Goal: Ask a question

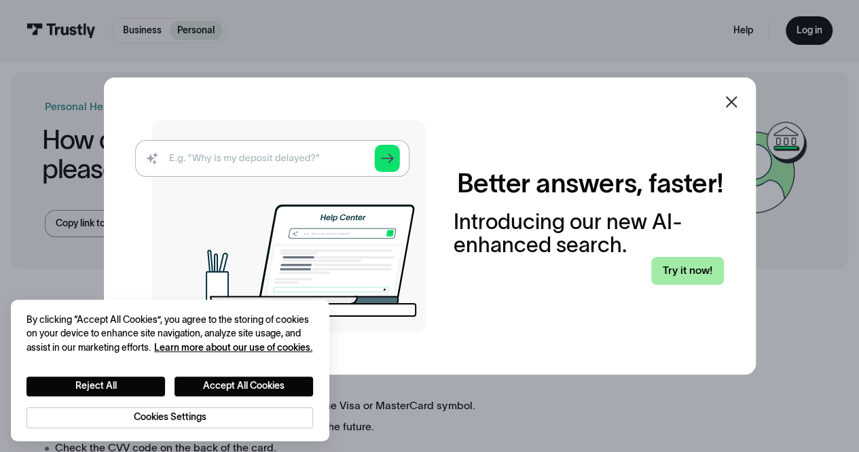
click at [694, 264] on link "Try it now!" at bounding box center [687, 271] width 72 height 28
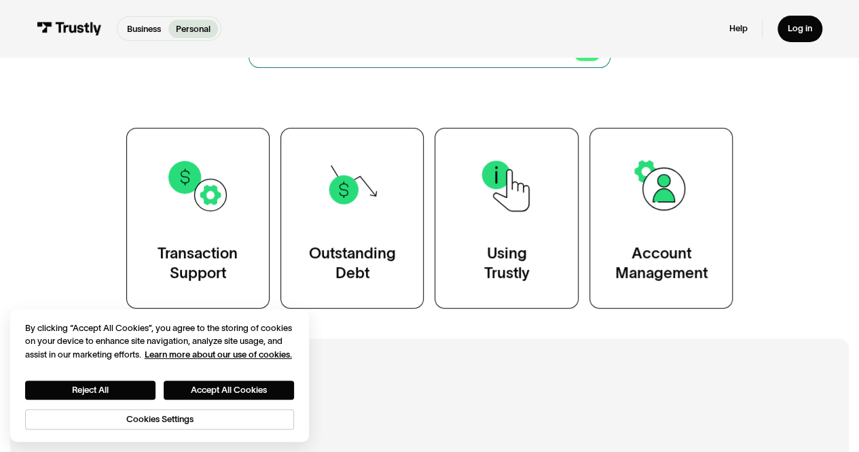
scroll to position [196, 0]
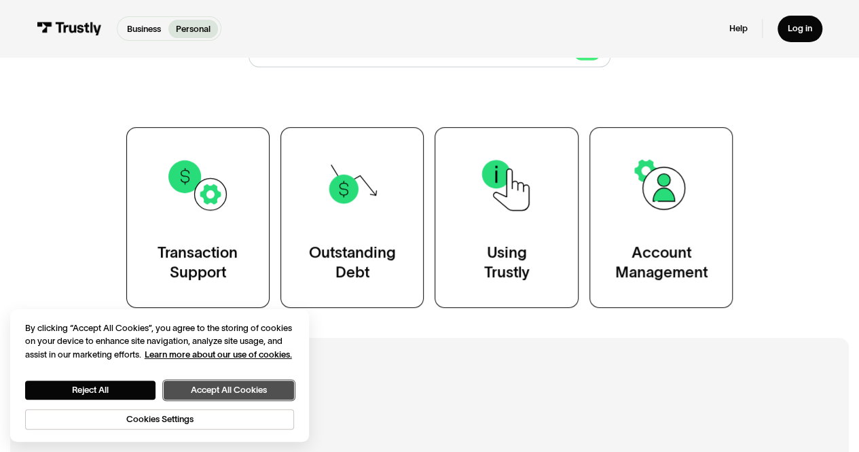
click at [210, 392] on button "Accept All Cookies" at bounding box center [229, 389] width 130 height 19
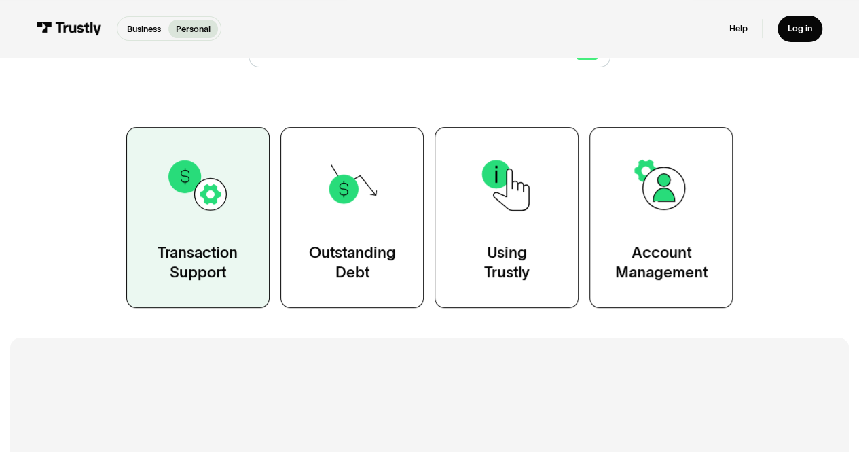
click at [230, 216] on img at bounding box center [198, 185] width 65 height 65
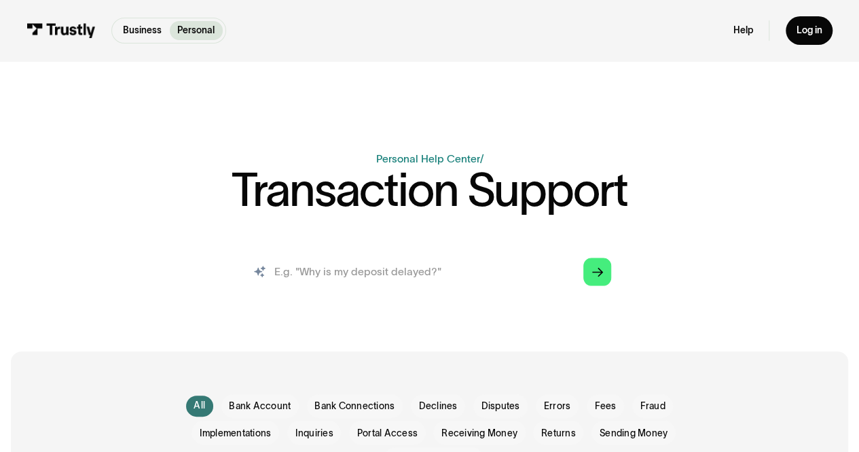
click at [382, 277] on input "search" at bounding box center [429, 272] width 385 height 43
click at [429, 404] on span "Declines" at bounding box center [437, 406] width 39 height 14
click at [554, 408] on span "Errors" at bounding box center [557, 406] width 26 height 14
click at [490, 270] on input "search" at bounding box center [429, 272] width 385 height 43
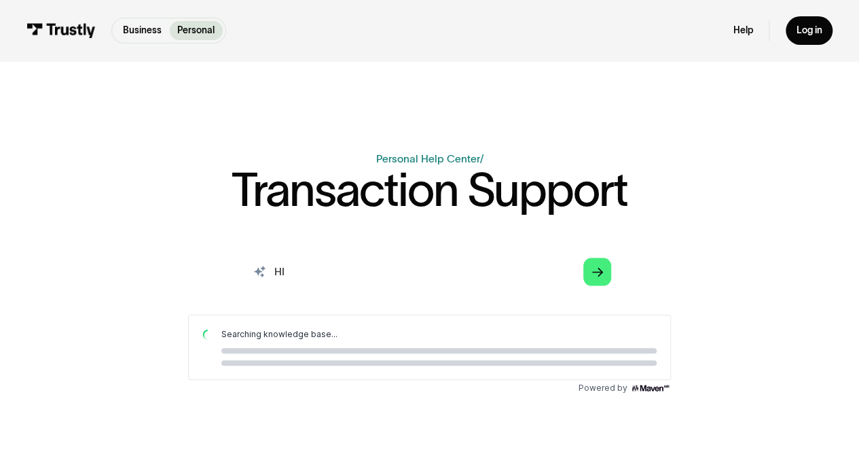
drag, startPoint x: 310, startPoint y: 273, endPoint x: 250, endPoint y: 266, distance: 60.2
click at [250, 266] on input "HI" at bounding box center [429, 272] width 385 height 43
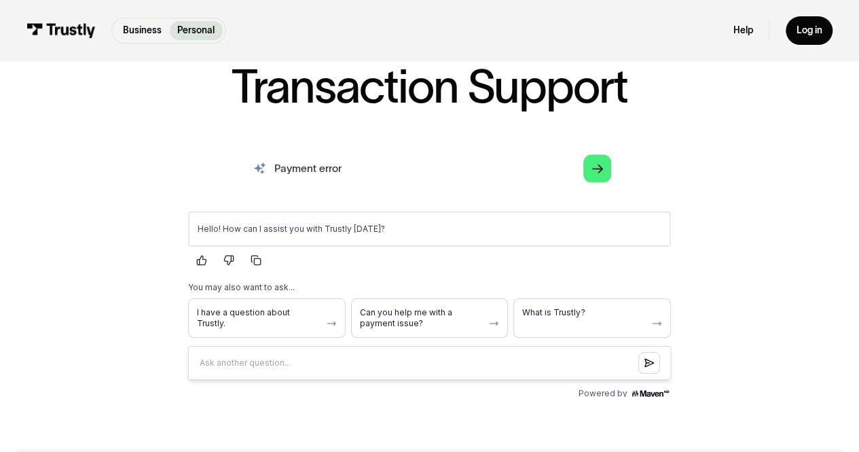
scroll to position [106, 0]
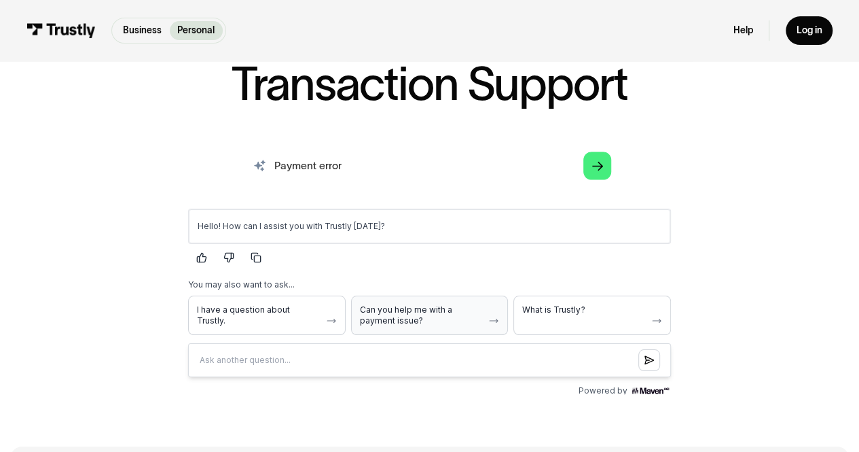
type input "Payment error"
click at [411, 309] on span "Can you help me with a payment issue?" at bounding box center [422, 315] width 124 height 22
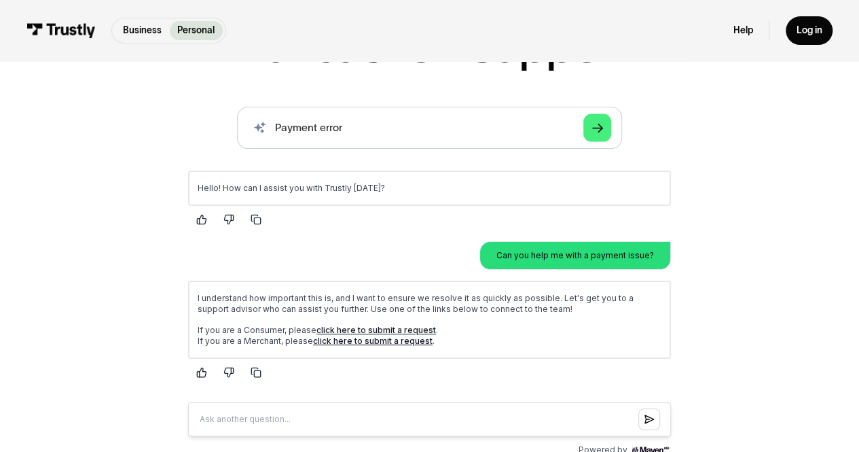
scroll to position [182, 0]
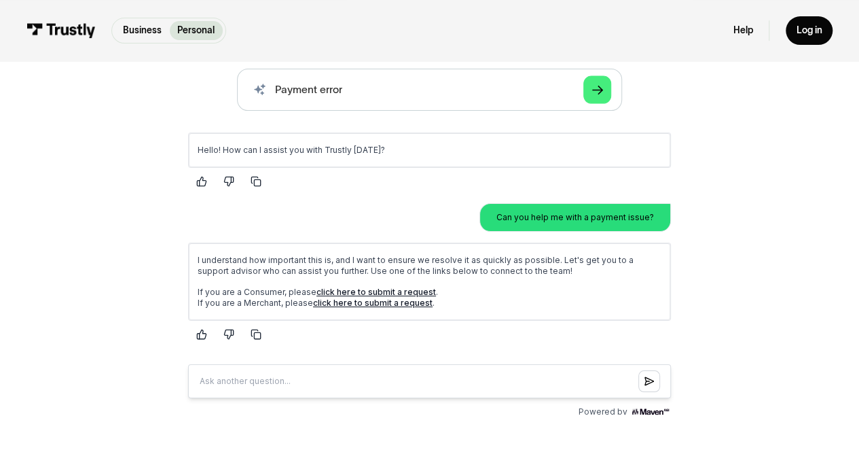
click at [348, 289] on link "click here to submit a request" at bounding box center [377, 291] width 120 height 10
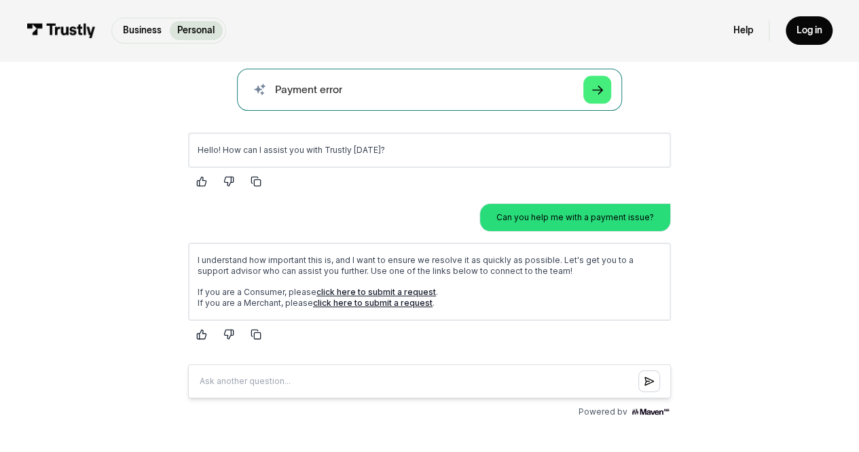
click at [463, 96] on input "Payment error" at bounding box center [429, 90] width 385 height 43
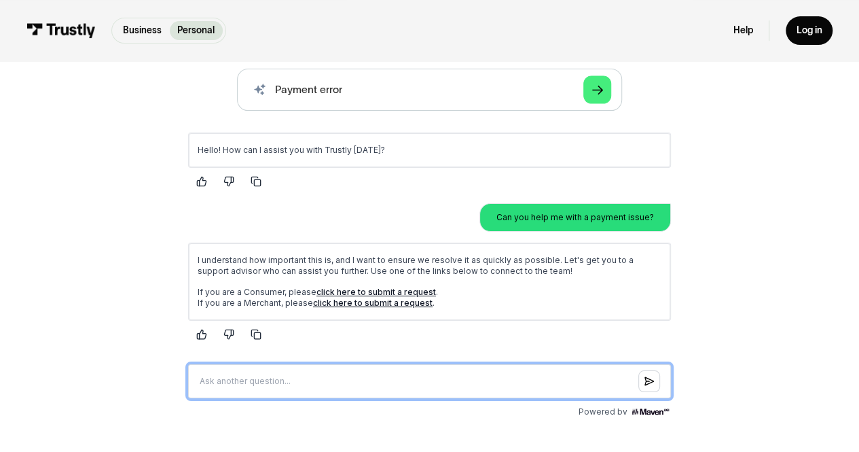
click at [361, 373] on input "Question box" at bounding box center [429, 380] width 483 height 34
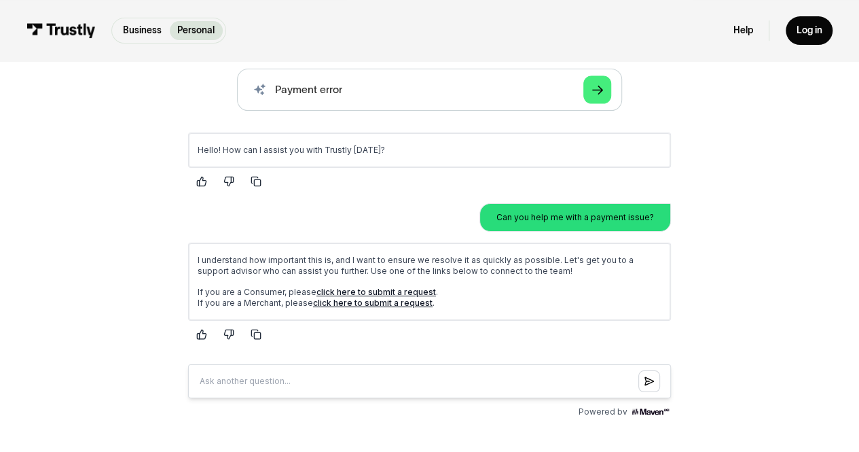
click at [342, 299] on link "click here to submit a request" at bounding box center [373, 302] width 120 height 10
click at [742, 25] on link "Help" at bounding box center [744, 30] width 20 height 12
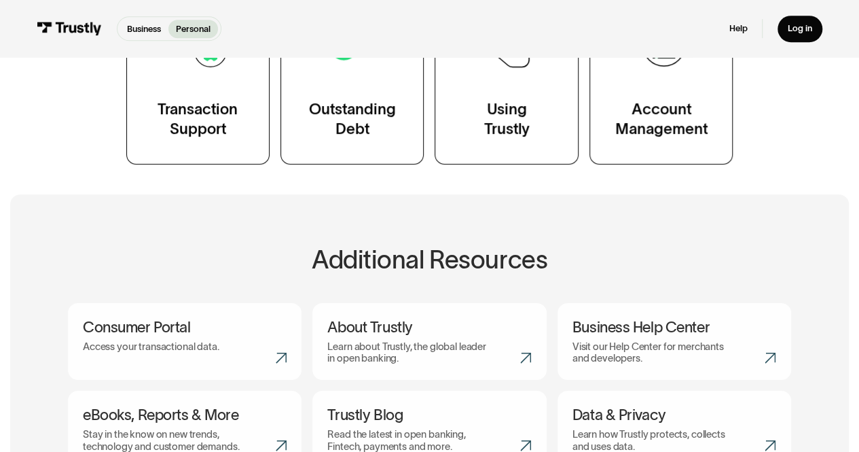
scroll to position [336, 0]
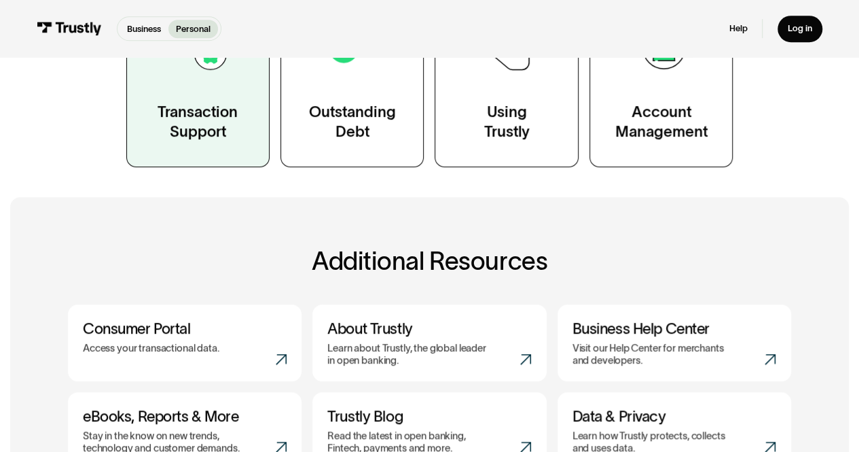
click at [230, 132] on div "Transaction Support" at bounding box center [198, 122] width 80 height 40
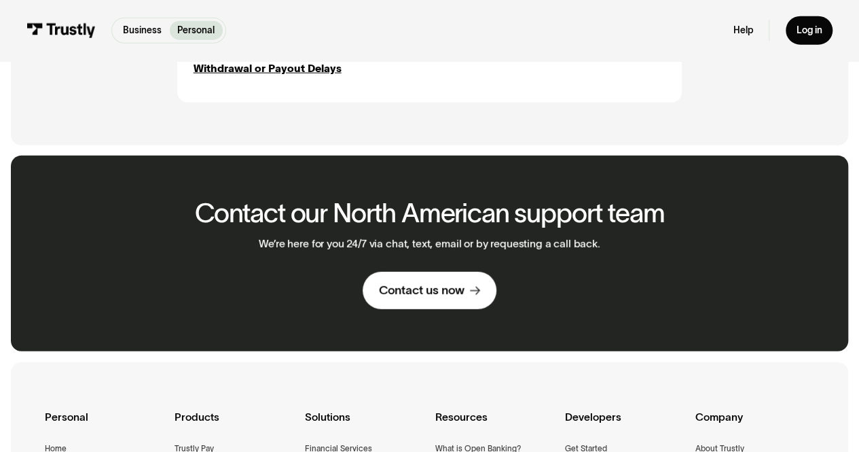
scroll to position [1787, 0]
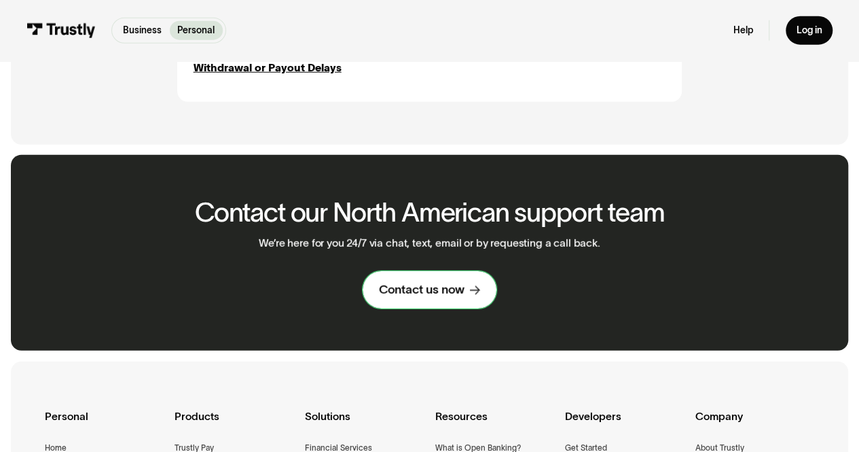
click at [436, 298] on div "Contact us now" at bounding box center [422, 290] width 86 height 16
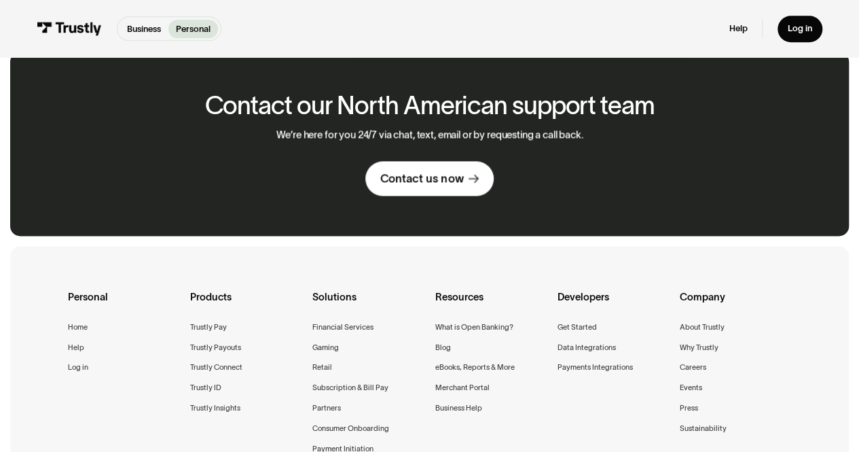
scroll to position [815, 0]
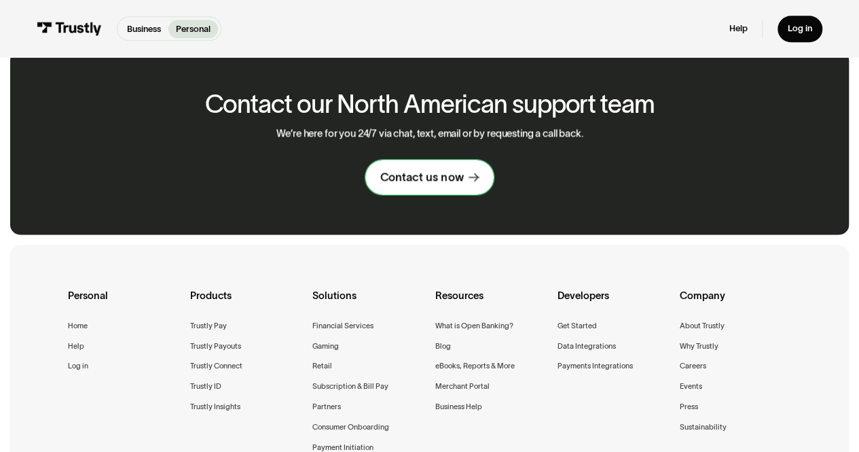
click at [434, 188] on link "Contact us now" at bounding box center [429, 177] width 128 height 35
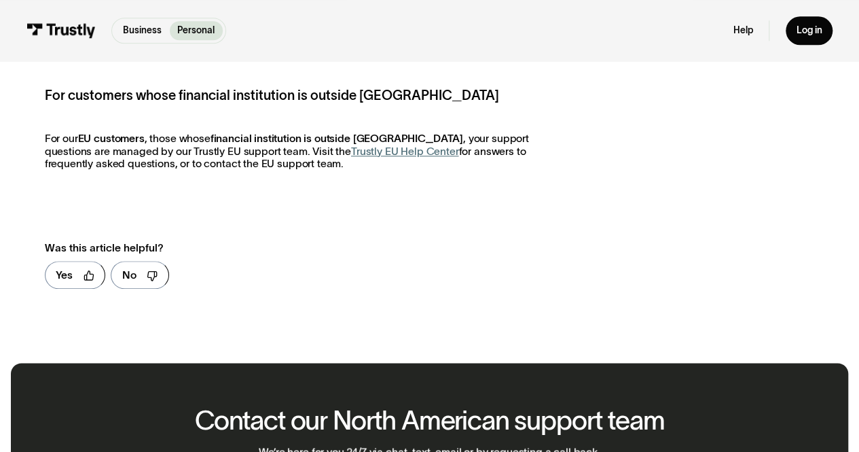
scroll to position [667, 0]
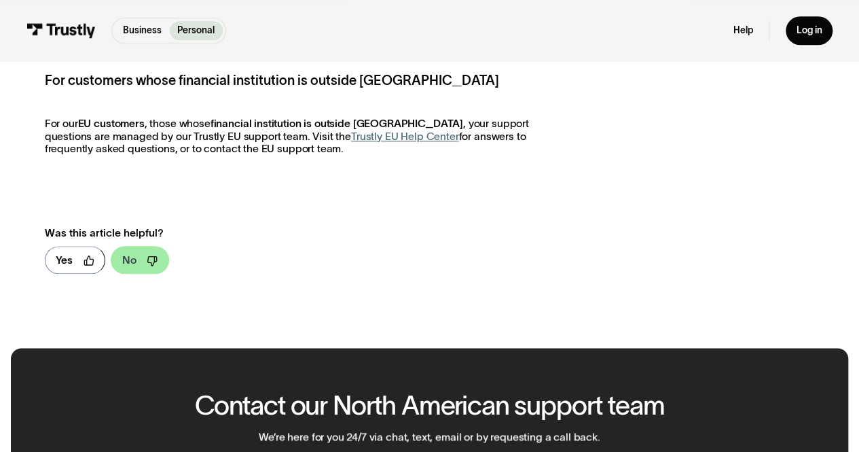
click at [152, 257] on icon at bounding box center [152, 260] width 9 height 9
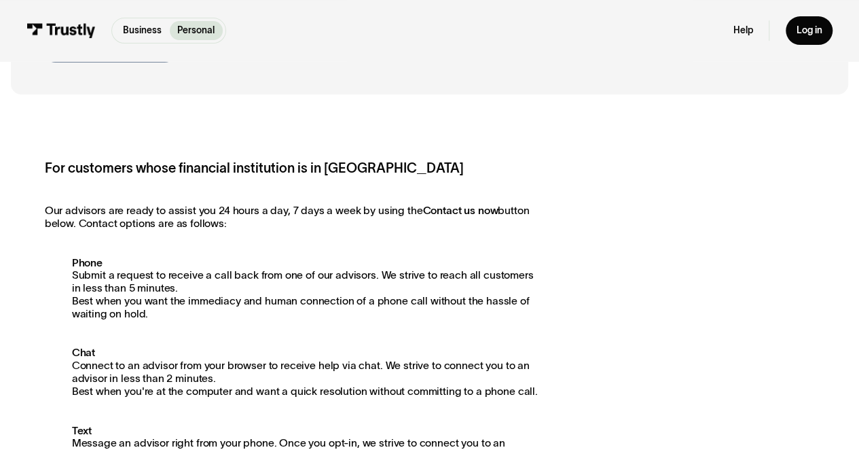
scroll to position [0, 0]
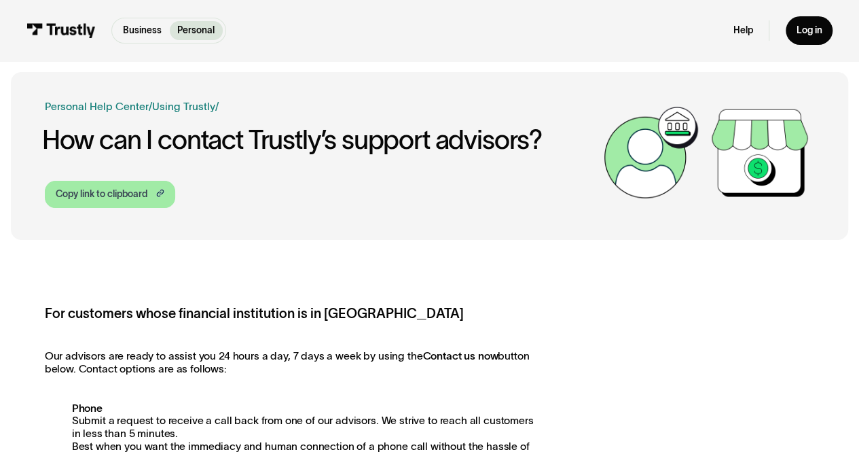
click at [99, 195] on div "Copy link to clipboard" at bounding box center [102, 194] width 92 height 14
